Goal: Task Accomplishment & Management: Complete application form

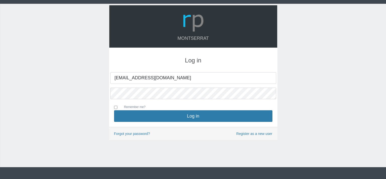
click at [159, 79] on input "[EMAIL_ADDRESS][DOMAIN_NAME]" at bounding box center [193, 78] width 166 height 12
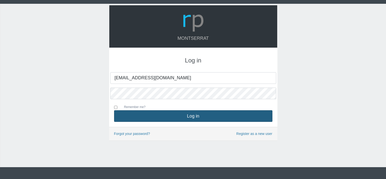
click at [187, 112] on button "Log in" at bounding box center [193, 116] width 158 height 12
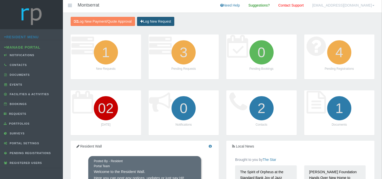
click at [148, 20] on link "Log New Request" at bounding box center [155, 21] width 37 height 9
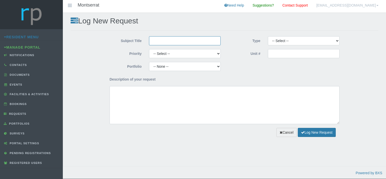
click at [155, 43] on input "Subject Title" at bounding box center [185, 40] width 72 height 9
type input "Paint Emporium"
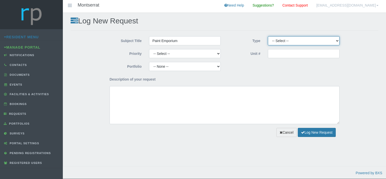
click at [268, 36] on select "-- Select -- Complaint Compliment Enquiry Request for maintenance Other (not li…" at bounding box center [304, 40] width 72 height 9
select select "QUOTE"
click option "Quote Approval" at bounding box center [0, 0] width 0 height 0
click at [288, 75] on div "Portfolio -- None -- Aesthetics Chairperson Communication Compliance / Rules an…" at bounding box center [224, 68] width 237 height 13
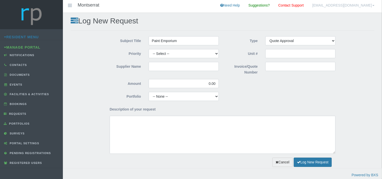
click at [148, 54] on div "-- Select -- High Low Normal" at bounding box center [184, 53] width 78 height 9
click at [148, 49] on select "-- Select -- High Low Normal" at bounding box center [183, 53] width 70 height 9
select select "MEDIUM"
click option "Normal" at bounding box center [0, 0] width 0 height 0
click at [166, 68] on input "Supplier Name" at bounding box center [183, 66] width 70 height 9
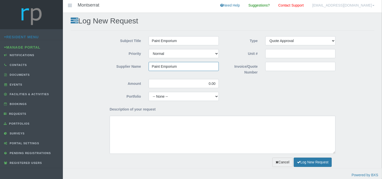
type input "Paint Emporium"
drag, startPoint x: 216, startPoint y: 84, endPoint x: 205, endPoint y: 83, distance: 11.6
click at [205, 83] on input "0.00" at bounding box center [183, 83] width 70 height 9
type input "760.00"
click at [287, 67] on input "Invoice/Quote Number" at bounding box center [300, 66] width 70 height 9
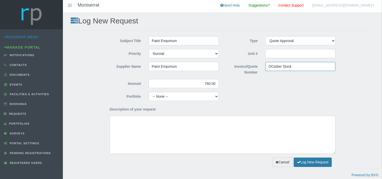
type input "OCtober Stock"
click at [148, 92] on select "-- None -- Aesthetics Chairperson Communication Compliance / Rules and Regulati…" at bounding box center [183, 96] width 70 height 9
click option "-- None --" at bounding box center [0, 0] width 0 height 0
click at [148, 92] on select "-- None -- Aesthetics Chairperson Communication Compliance / Rules and Regulati…" at bounding box center [183, 96] width 70 height 9
select select "AESTHETICS"
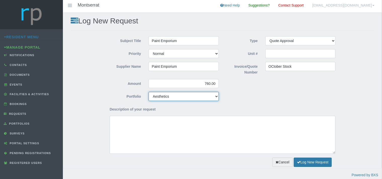
click option "Aesthetics" at bounding box center [0, 0] width 0 height 0
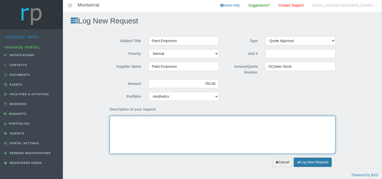
click at [158, 125] on textarea "Description of your request" at bounding box center [223, 135] width 226 height 38
type textarea "G"
click at [146, 125] on textarea "Dear Trustees, Please see attached quote for the month of October." at bounding box center [223, 135] width 226 height 38
click at [207, 128] on textarea "Dear Trustees, Please see attached stock quote for the month of October." at bounding box center [223, 135] width 226 height 38
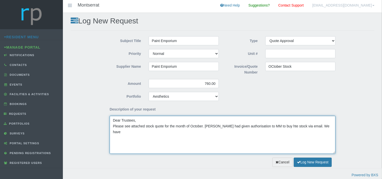
click at [281, 126] on textarea "Dear Trustees, Please see attached stock quote for the month of October. Yvonne…" at bounding box center [223, 135] width 226 height 38
click at [323, 127] on textarea "Dear Trustees, Please see attached stock quote for the month of October. Yvonne…" at bounding box center [223, 135] width 226 height 38
click at [315, 124] on textarea "Dear Trustees, Please see attached stock quote for the month of October. Yvonne…" at bounding box center [223, 135] width 226 height 38
click at [217, 126] on textarea "Dear Trustees, Please see attached stock quote for the month of October. Yvonne…" at bounding box center [223, 135] width 226 height 38
click at [325, 125] on textarea "Dear Trustees, Please see attached stock quote for the month of October. Yvonne…" at bounding box center [223, 135] width 226 height 38
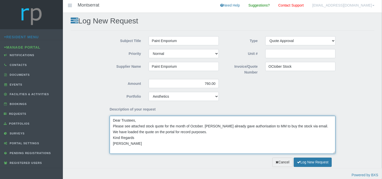
type textarea "Dear Trustees, Please see attached stock quote for the month of October. [PERSO…"
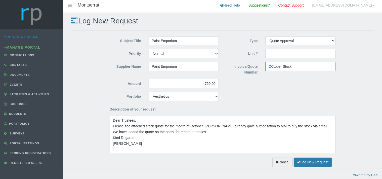
click at [271, 67] on input "OCtober Stock" at bounding box center [300, 66] width 70 height 9
type input "October Stock"
click at [302, 162] on button "Log New Request" at bounding box center [312, 161] width 38 height 9
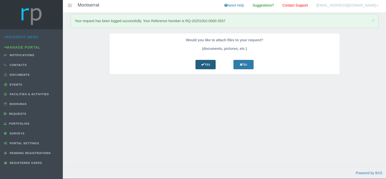
click at [205, 63] on link "Yes" at bounding box center [205, 64] width 20 height 9
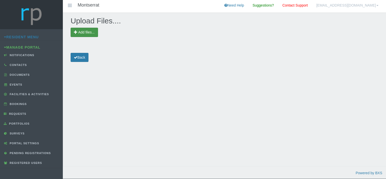
click at [84, 32] on span "Add files..." at bounding box center [86, 32] width 16 height 4
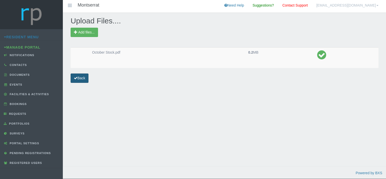
click at [87, 78] on link "Back" at bounding box center [80, 77] width 18 height 9
